Goal: Information Seeking & Learning: Check status

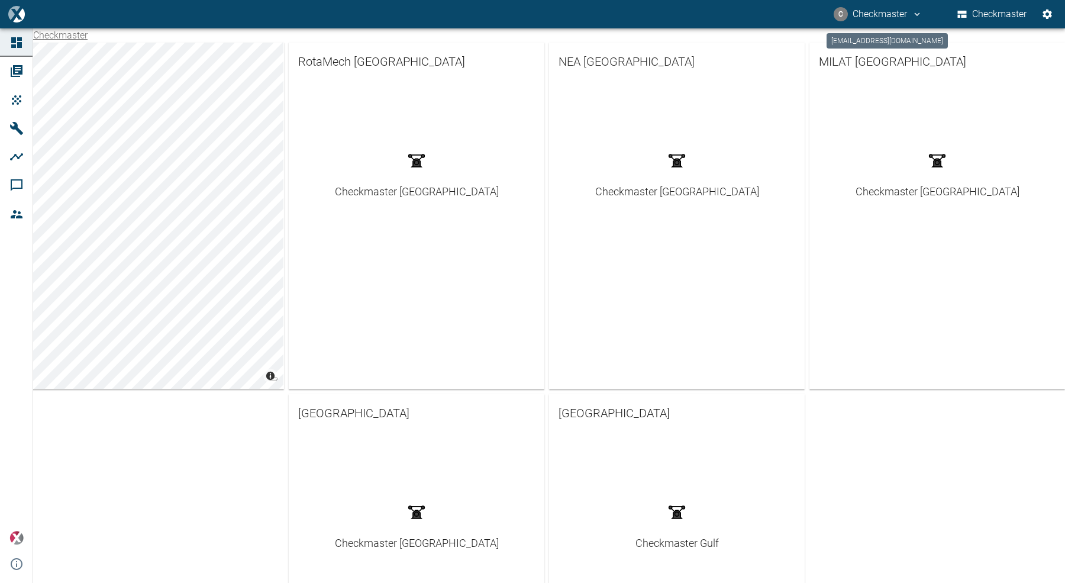
click at [875, 17] on button "C Checkmaster" at bounding box center [878, 14] width 92 height 21
click at [874, 41] on span "Ausloggen" at bounding box center [893, 47] width 44 height 14
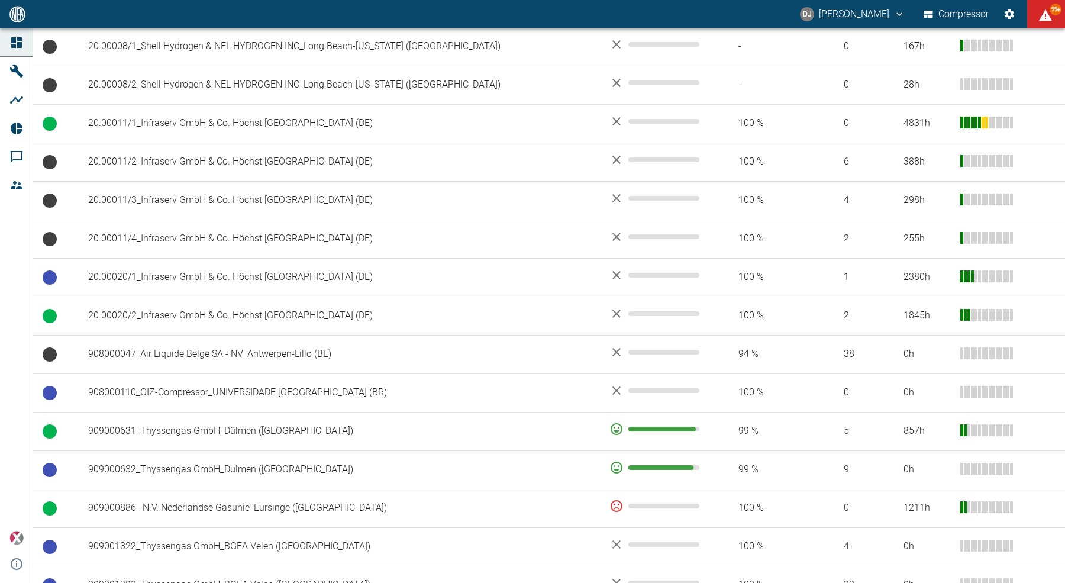
scroll to position [536, 0]
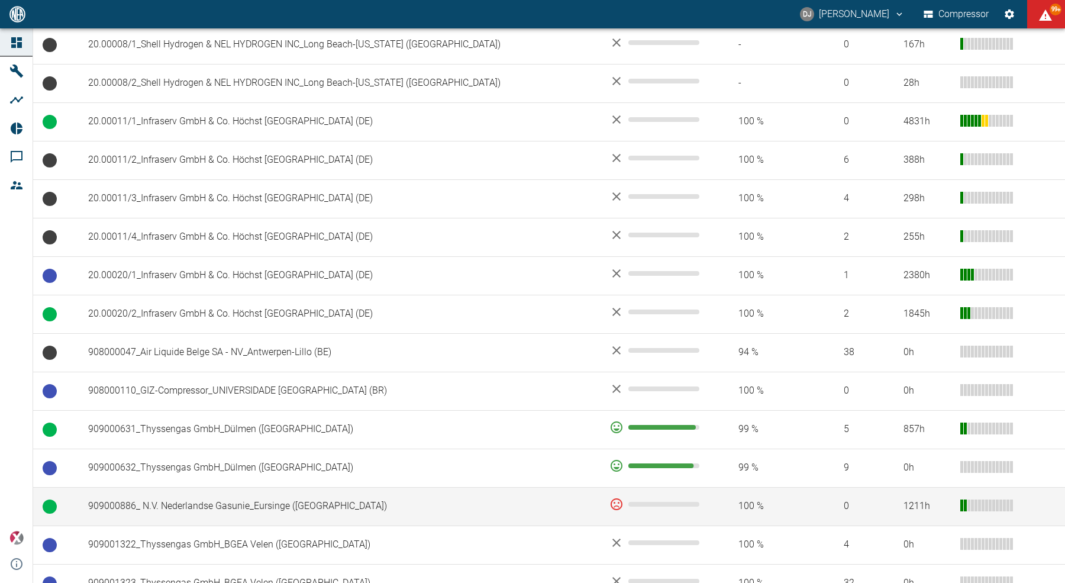
click at [272, 508] on td "909000886_ N.V. Nederlandse Gasunie_Eursinge ([GEOGRAPHIC_DATA])" at bounding box center [339, 506] width 521 height 38
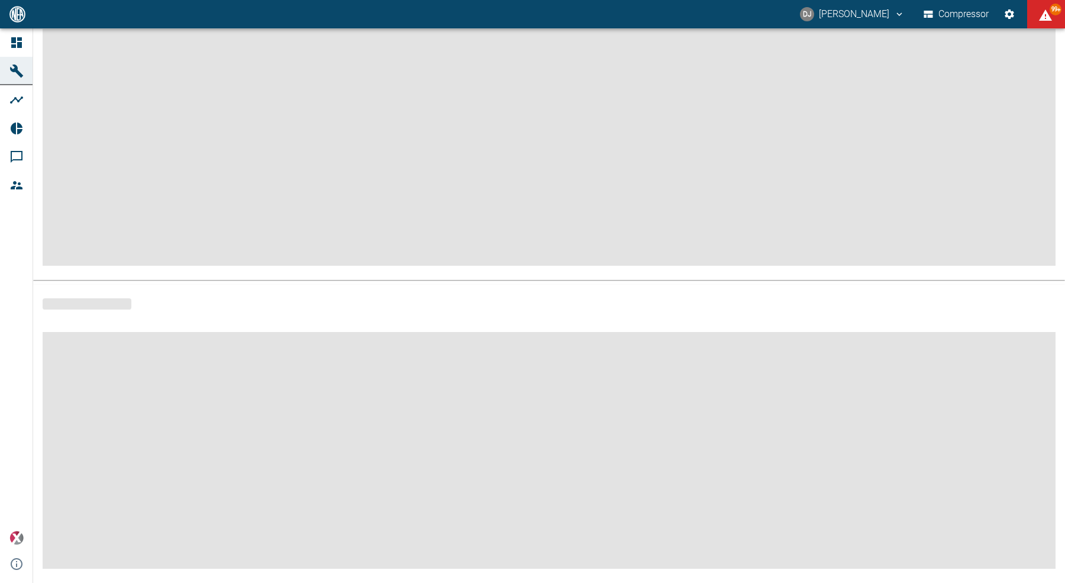
scroll to position [106, 0]
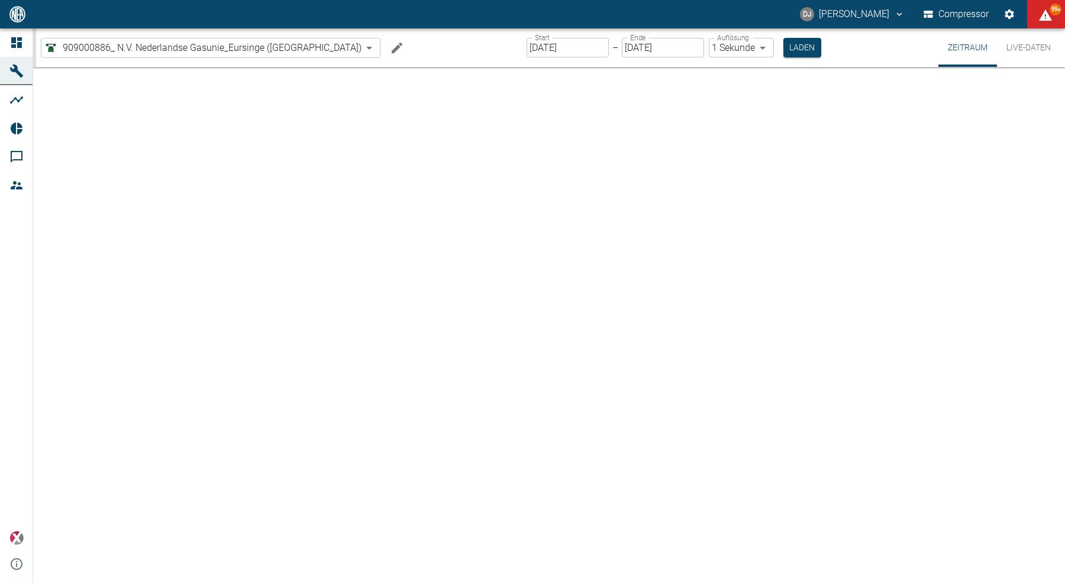
type input "2min"
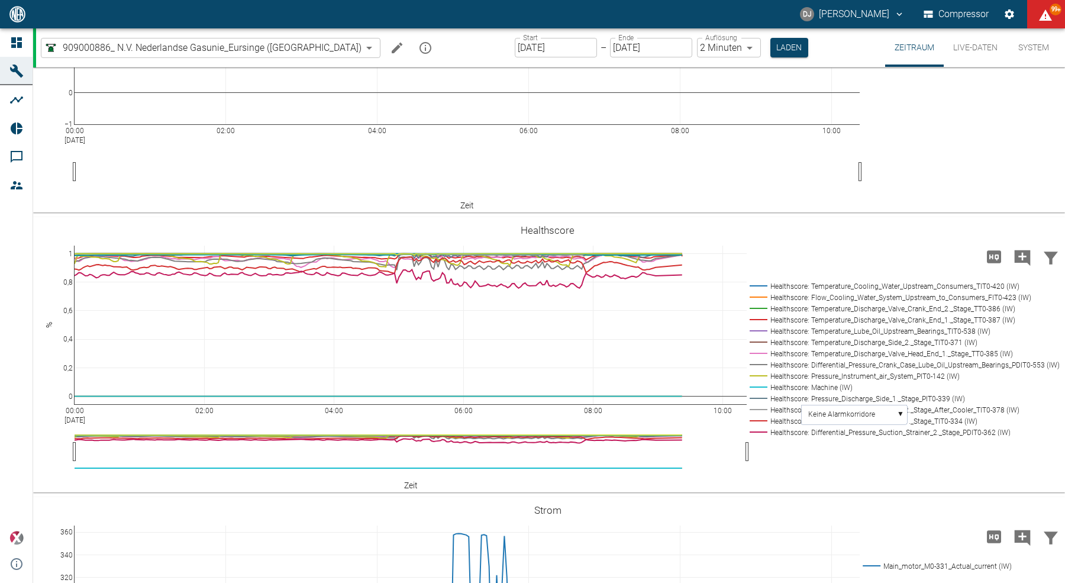
scroll to position [2097, 0]
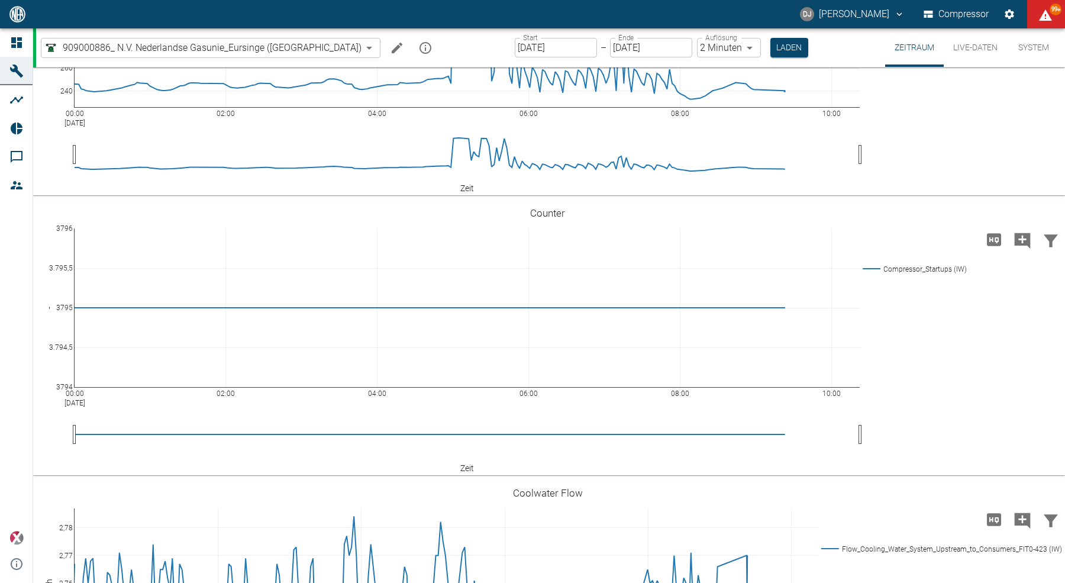
scroll to position [2703, 0]
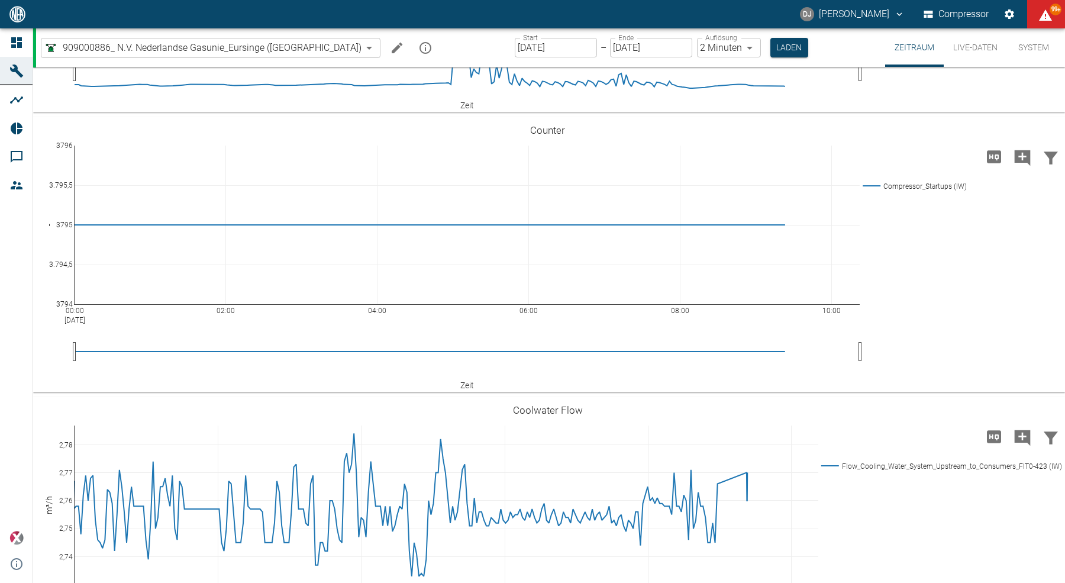
scroll to position [2800, 0]
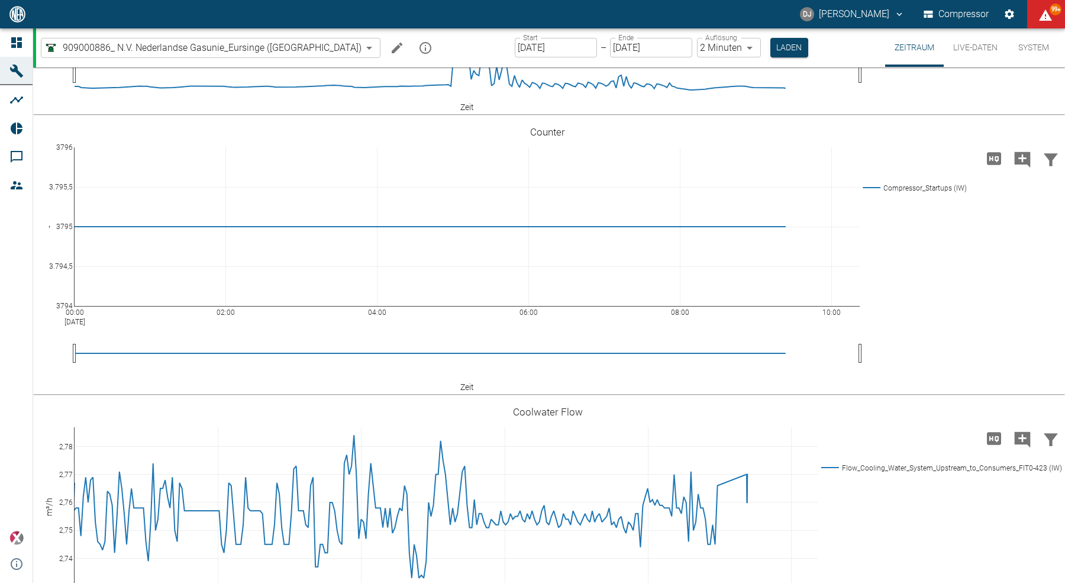
scroll to position [2614, 0]
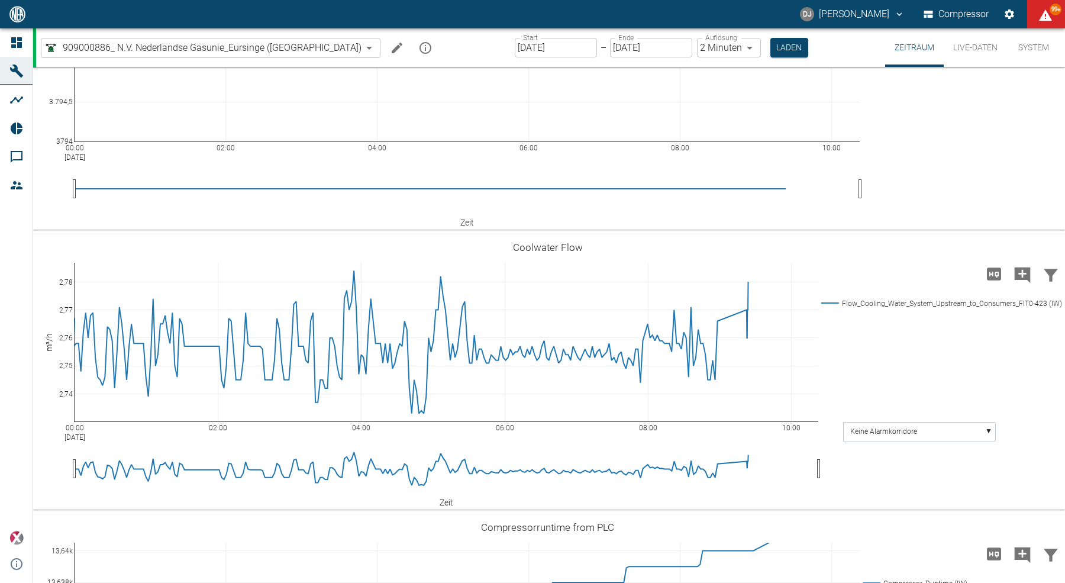
scroll to position [3008, 0]
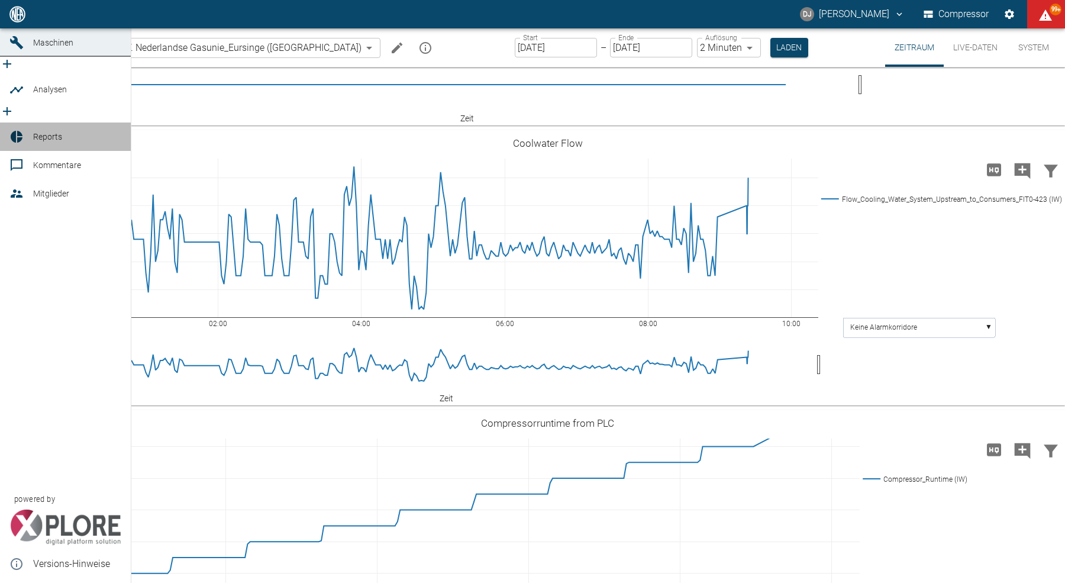
click at [27, 130] on div at bounding box center [18, 137] width 18 height 14
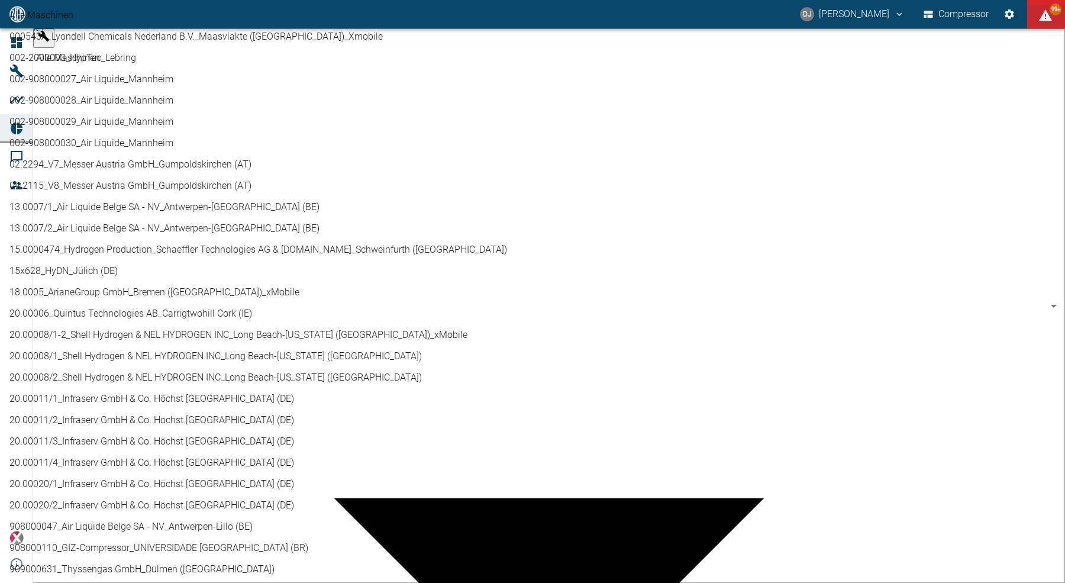
click at [147, 47] on body "DJ David Jasper Compressor 99+ Dashboard Maschinen Analysen Reports Kommentare …" at bounding box center [532, 291] width 1065 height 583
type input "9dc86e29-8c64-47c4-93ee-7b83c896b7ee"
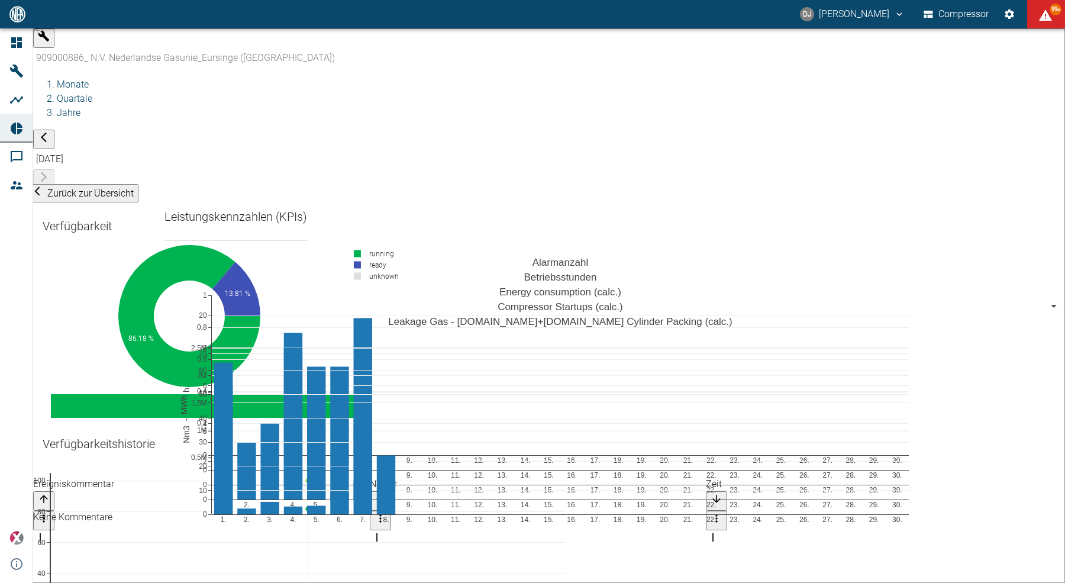
click at [165, 425] on div "Verfügbarkeitshistorie 6 7 8 0 20 40 60 80 100" at bounding box center [98, 451] width 131 height 52
click at [47, 133] on icon "button" at bounding box center [44, 138] width 6 height 10
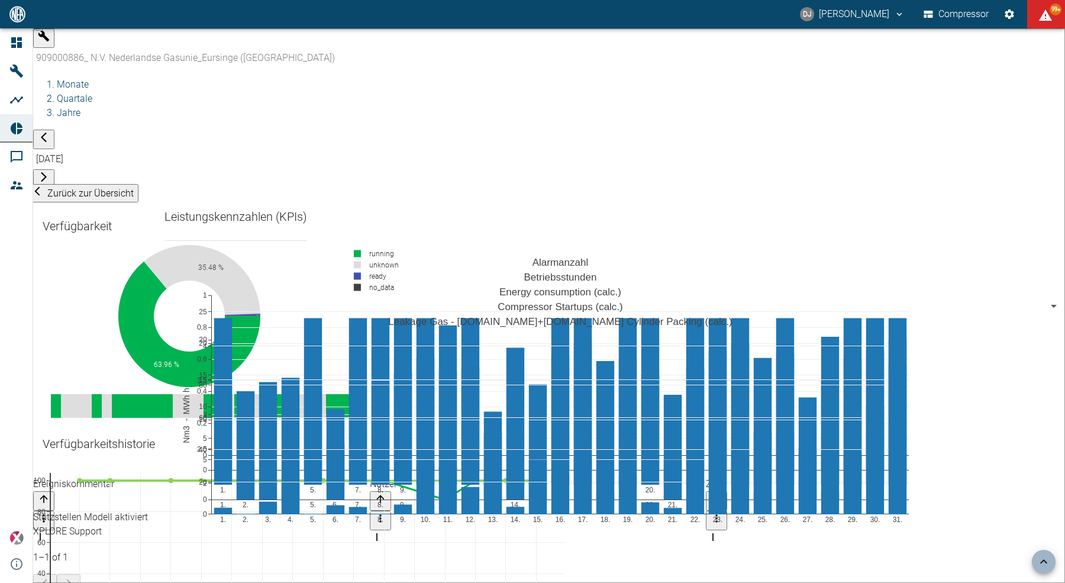
scroll to position [1635, 0]
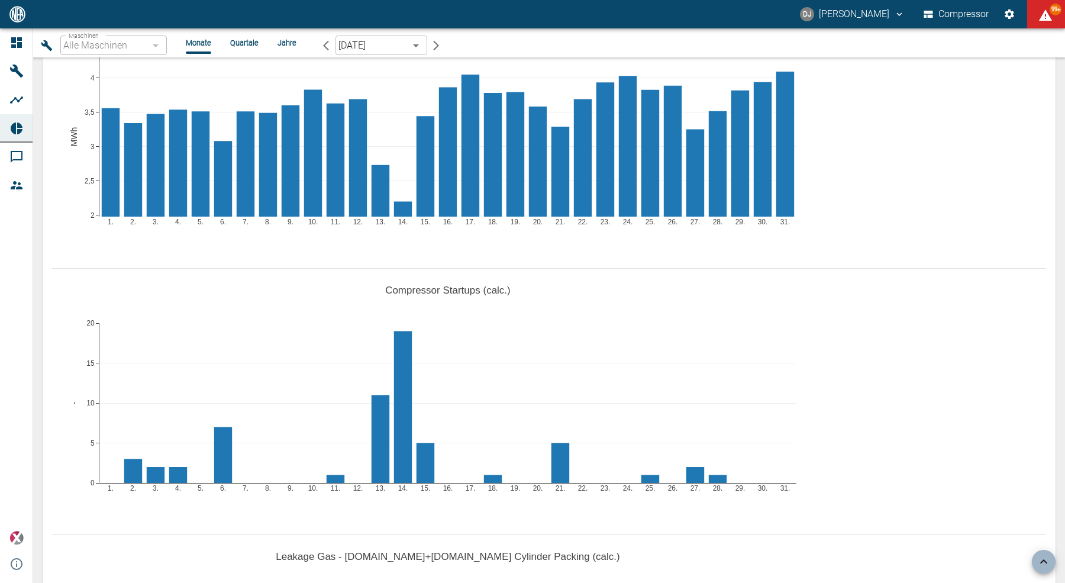
scroll to position [1313, 0]
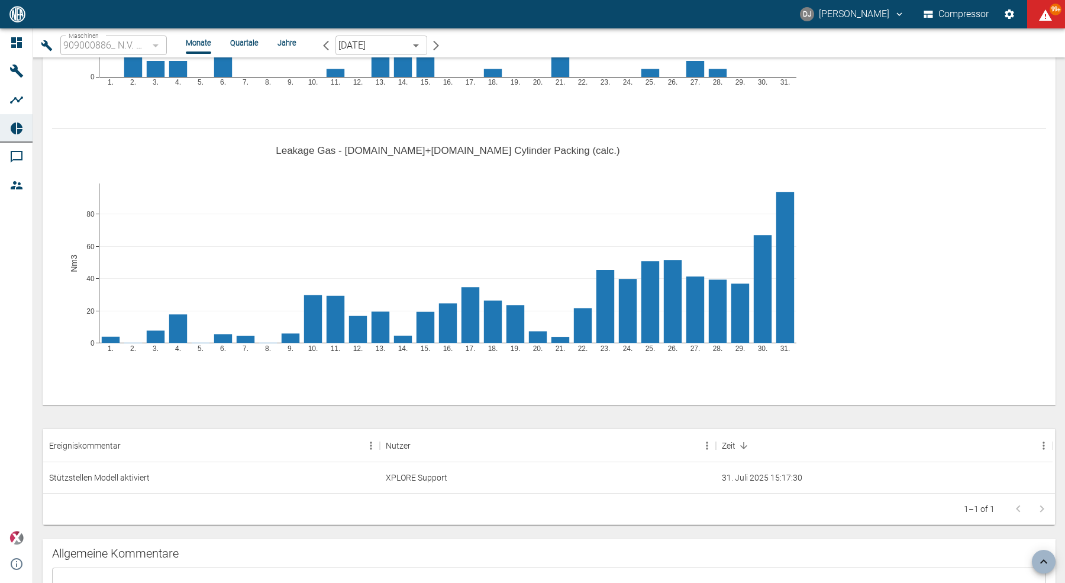
type input "9dc86e29-8c64-47c4-93ee-7b83c896b7ee"
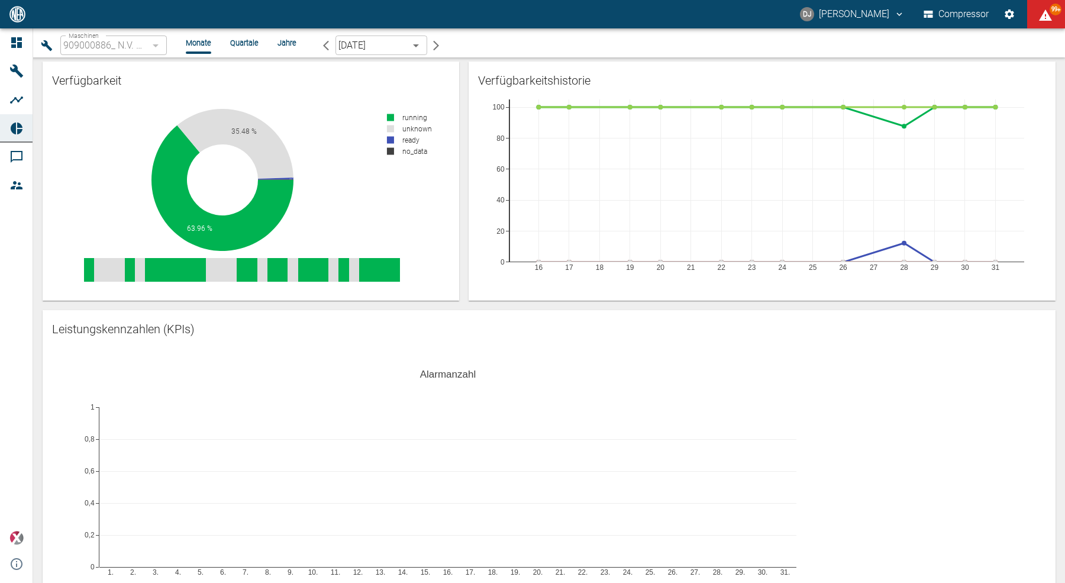
scroll to position [0, 0]
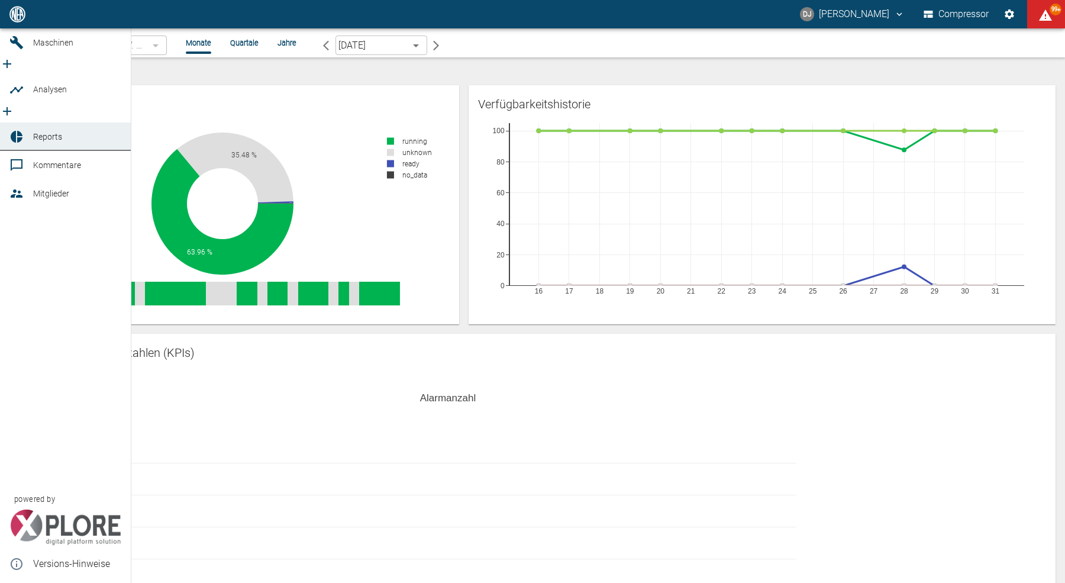
click at [24, 21] on div at bounding box center [18, 14] width 18 height 14
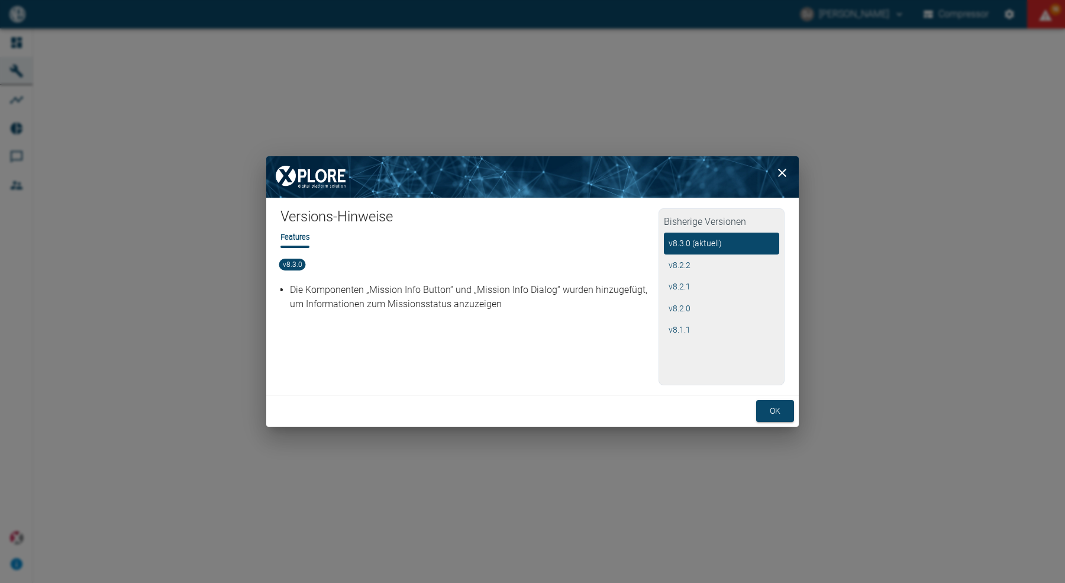
scroll to position [2318, 0]
click at [759, 414] on button "ok" at bounding box center [775, 411] width 38 height 22
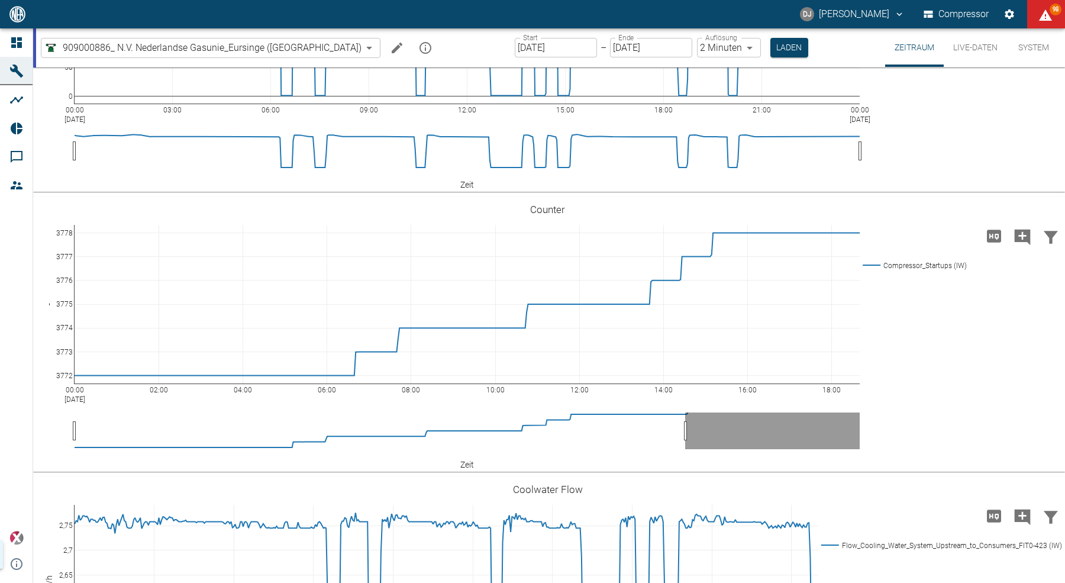
scroll to position [2446, 0]
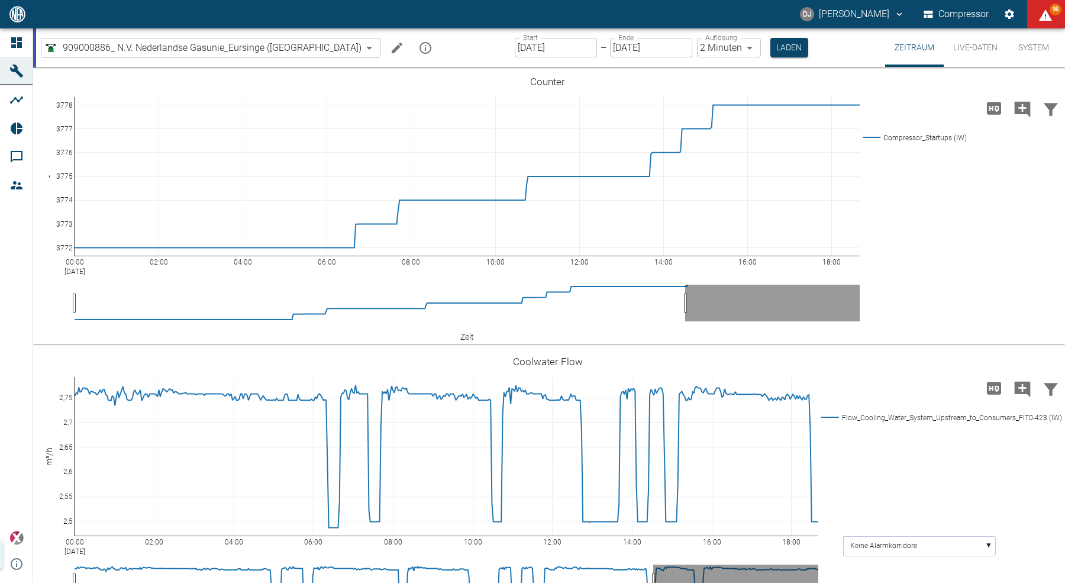
click at [15, 35] on link "Dashboard" at bounding box center [16, 42] width 33 height 28
